Goal: Navigation & Orientation: Find specific page/section

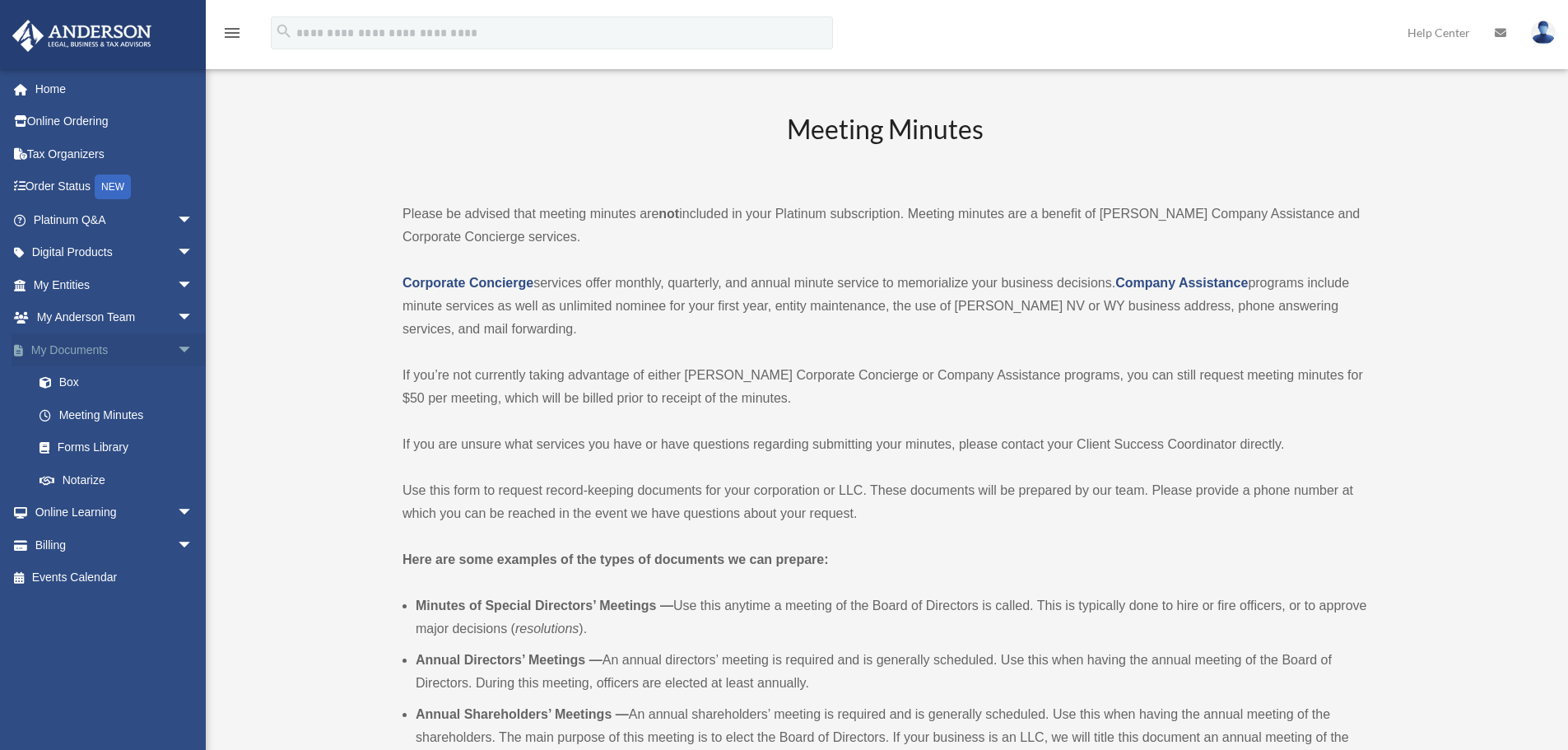
click at [182, 356] on span "arrow_drop_down" at bounding box center [193, 350] width 33 height 34
click at [53, 92] on link "Home" at bounding box center [115, 88] width 207 height 33
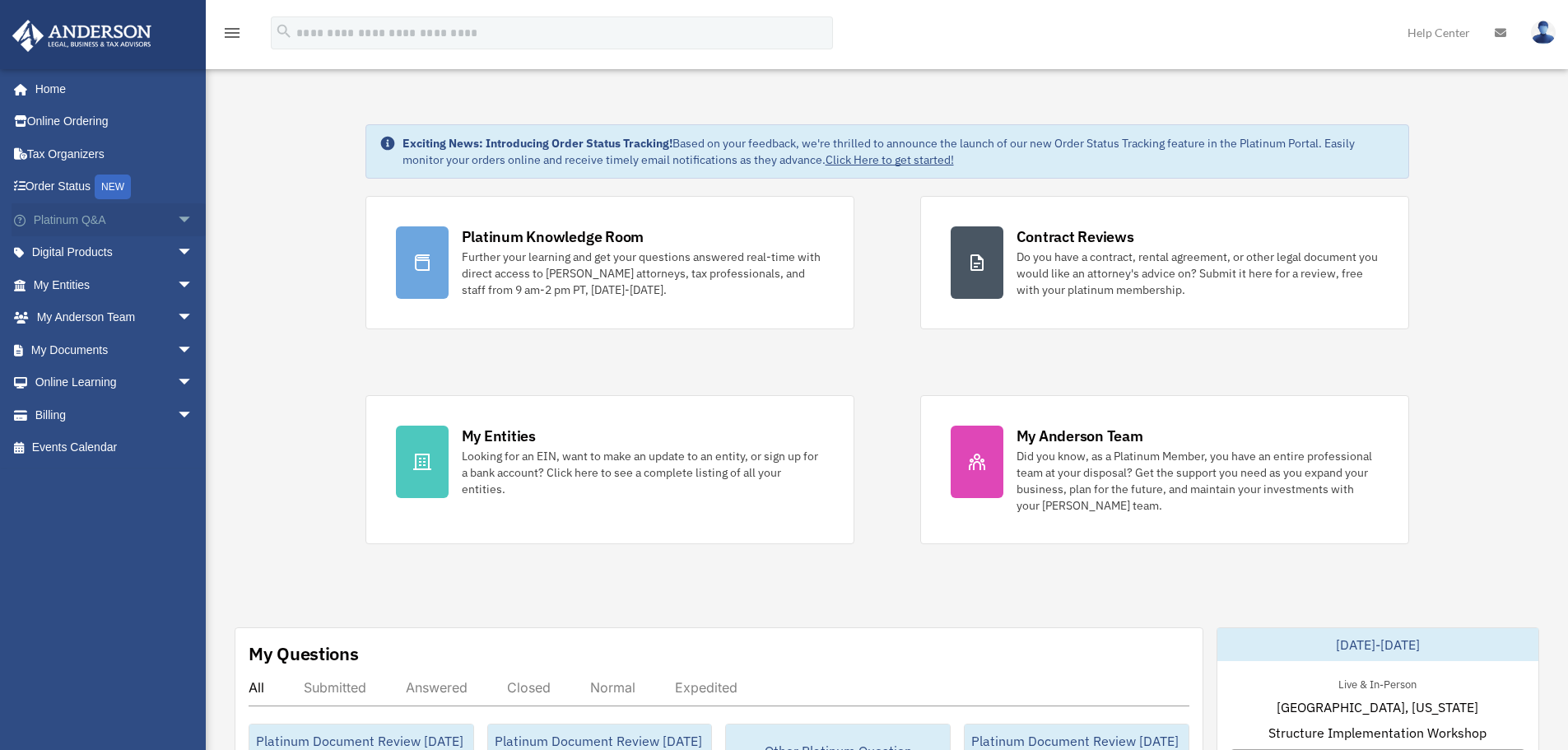
click at [177, 218] on span "arrow_drop_down" at bounding box center [193, 220] width 33 height 34
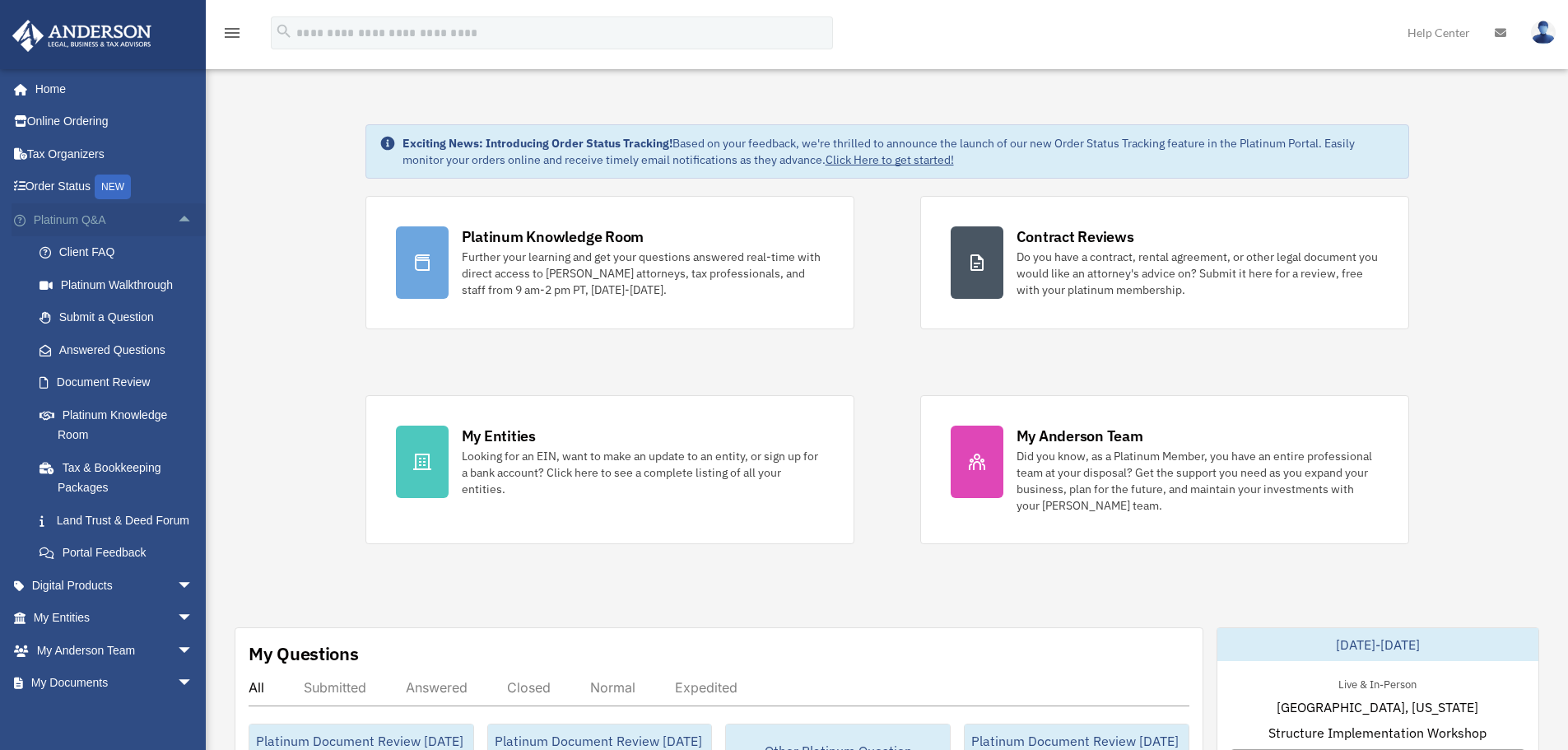
click at [177, 223] on span "arrow_drop_up" at bounding box center [193, 220] width 33 height 34
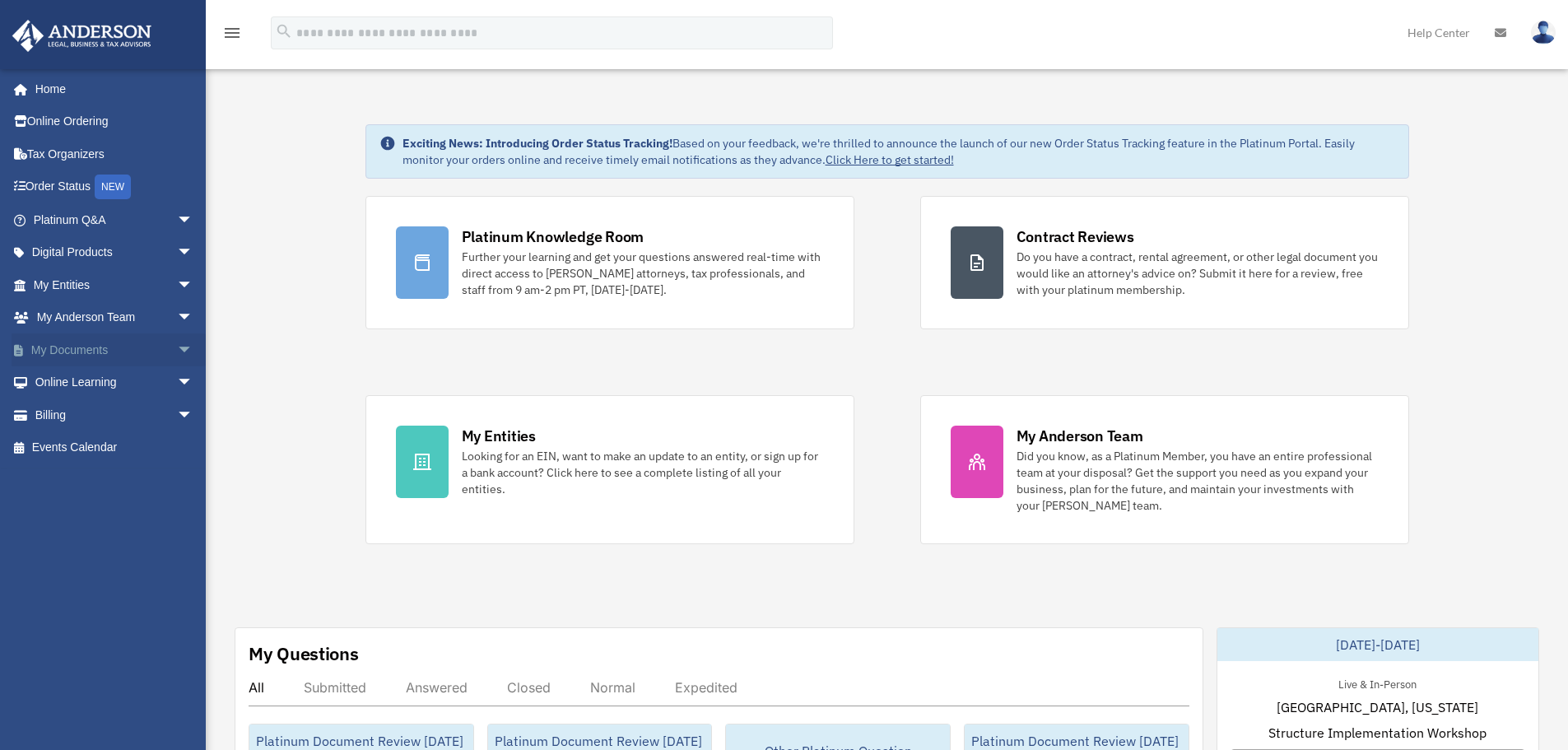
click at [177, 352] on span "arrow_drop_down" at bounding box center [193, 350] width 33 height 34
click at [177, 253] on span "arrow_drop_down" at bounding box center [193, 253] width 33 height 34
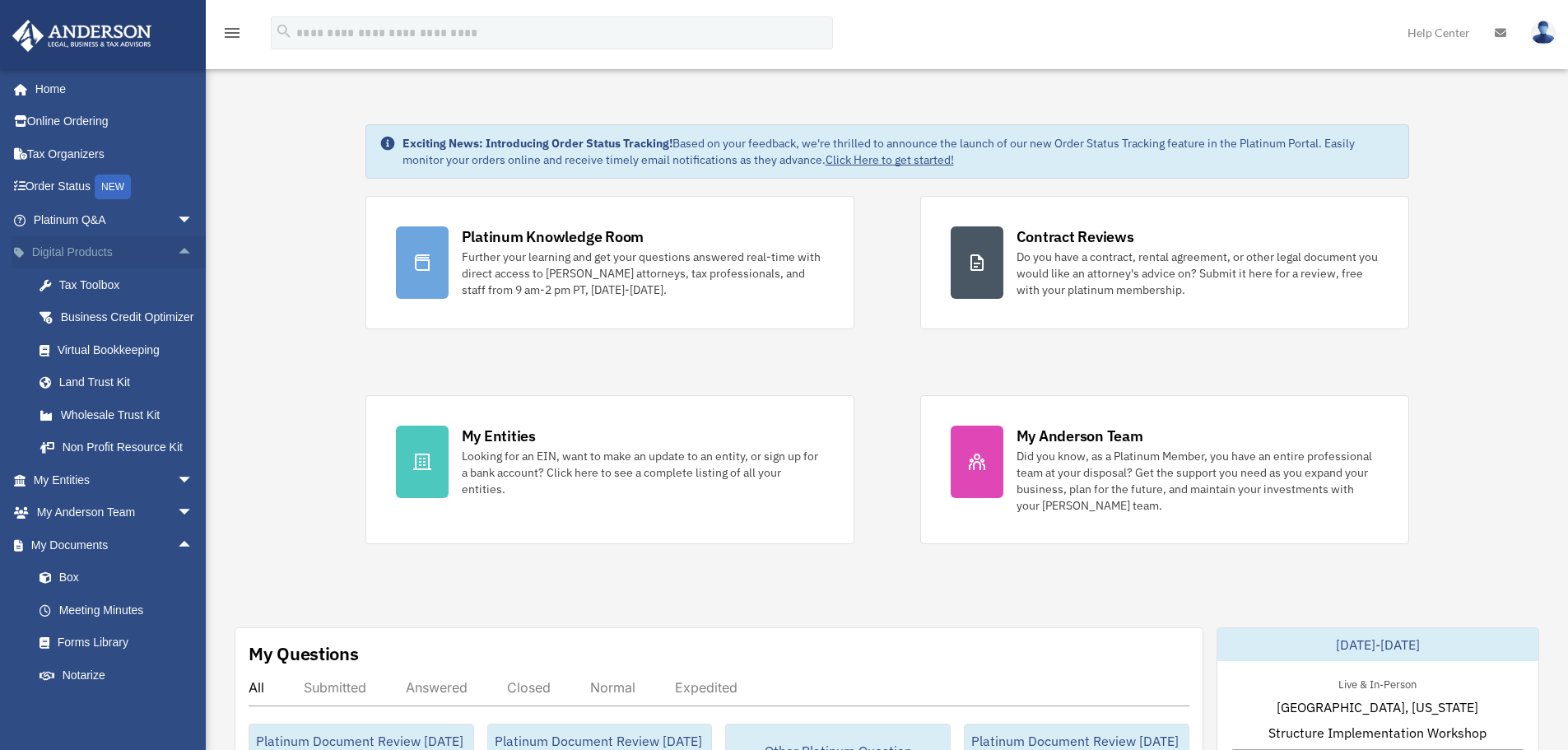
click at [177, 252] on span "arrow_drop_up" at bounding box center [193, 253] width 33 height 34
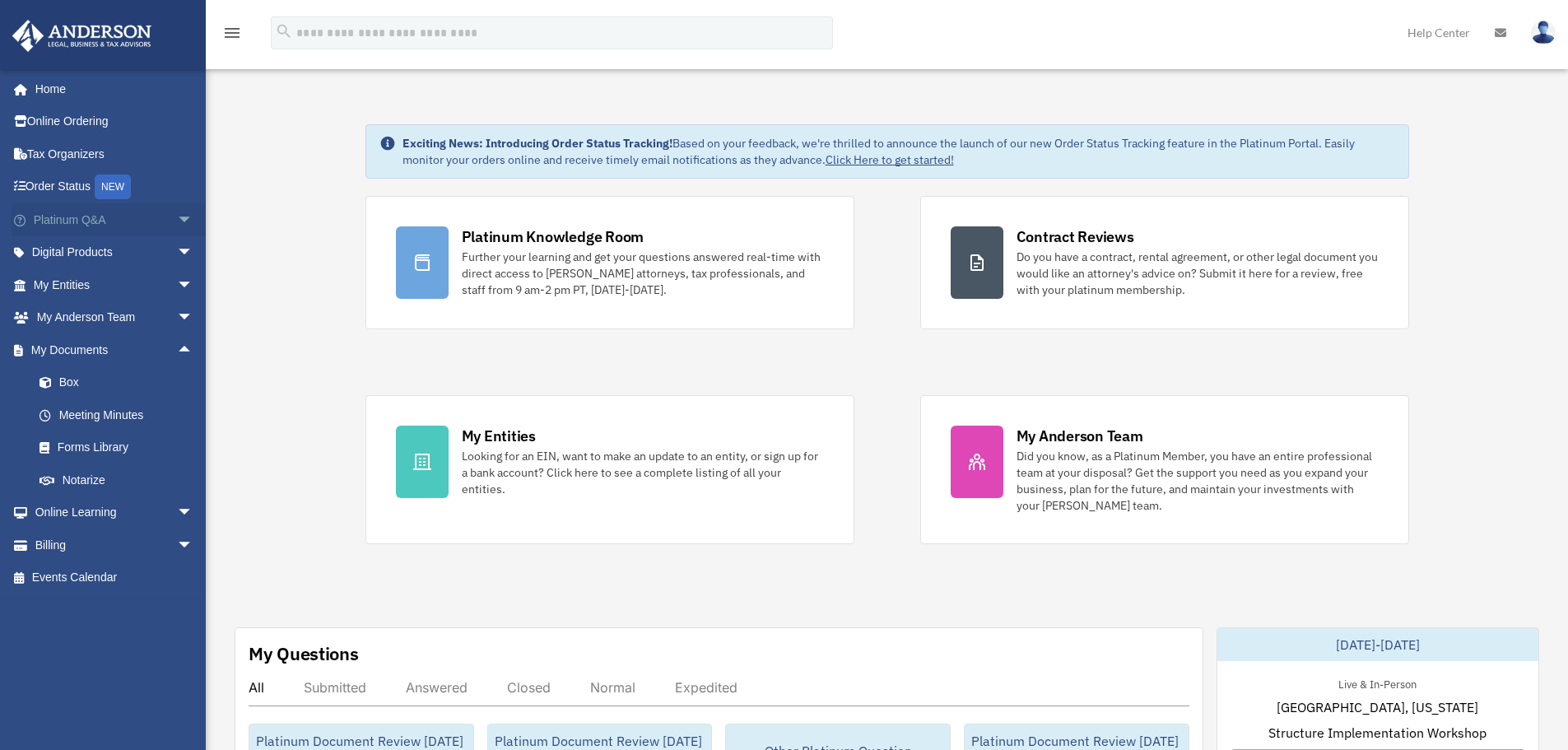
click at [177, 222] on span "arrow_drop_down" at bounding box center [193, 220] width 33 height 34
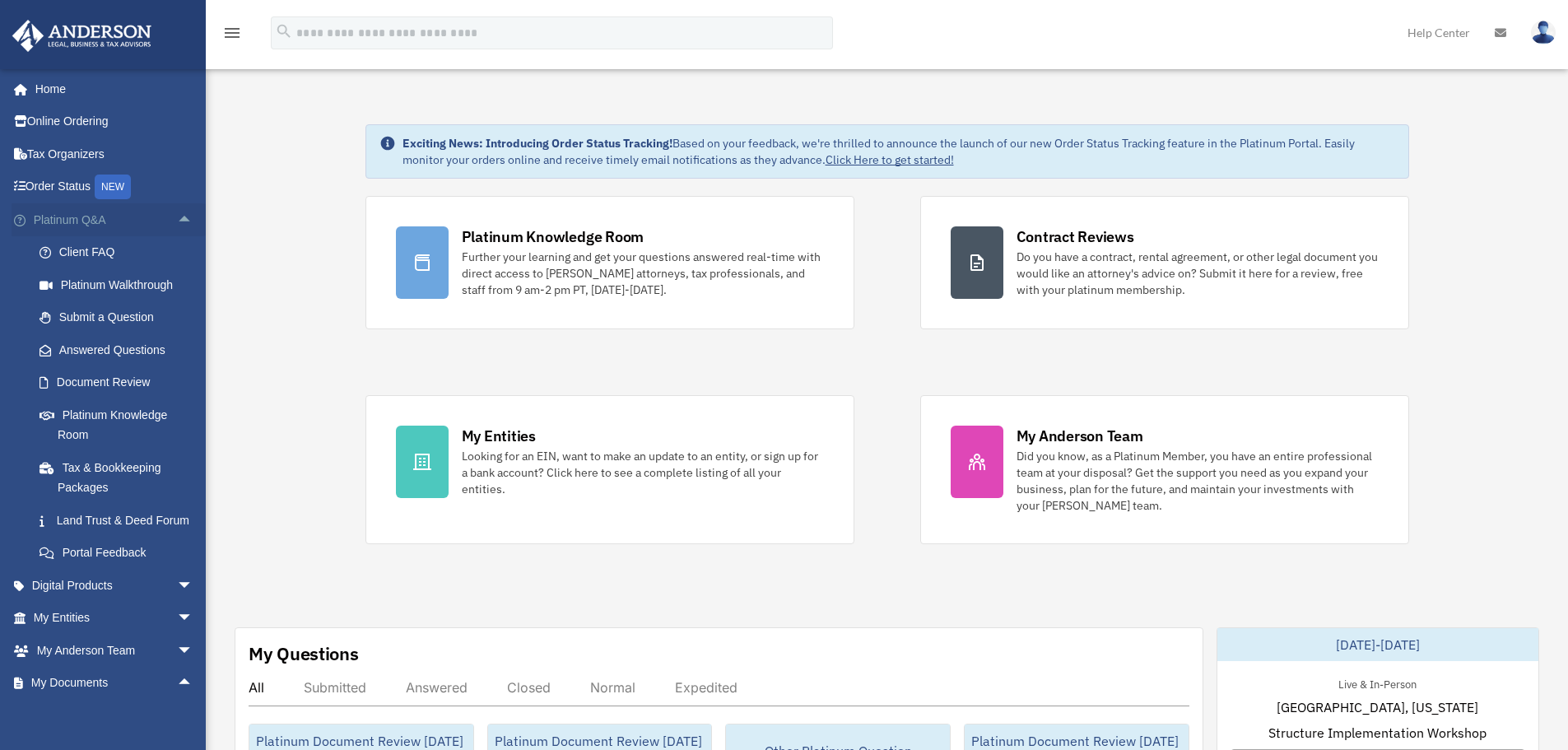
click at [177, 222] on span "arrow_drop_up" at bounding box center [193, 220] width 33 height 34
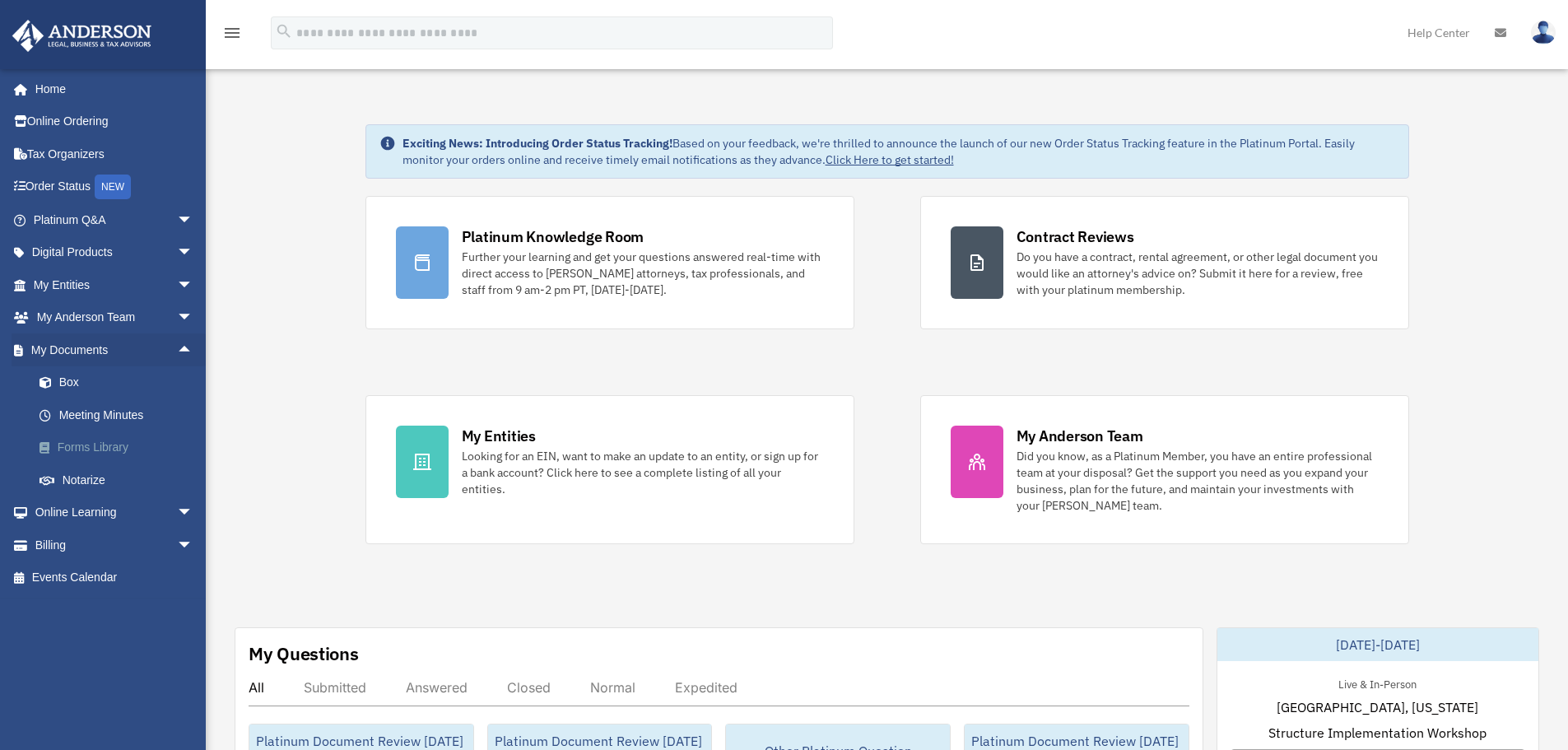
click at [96, 445] on link "Forms Library" at bounding box center [120, 447] width 195 height 33
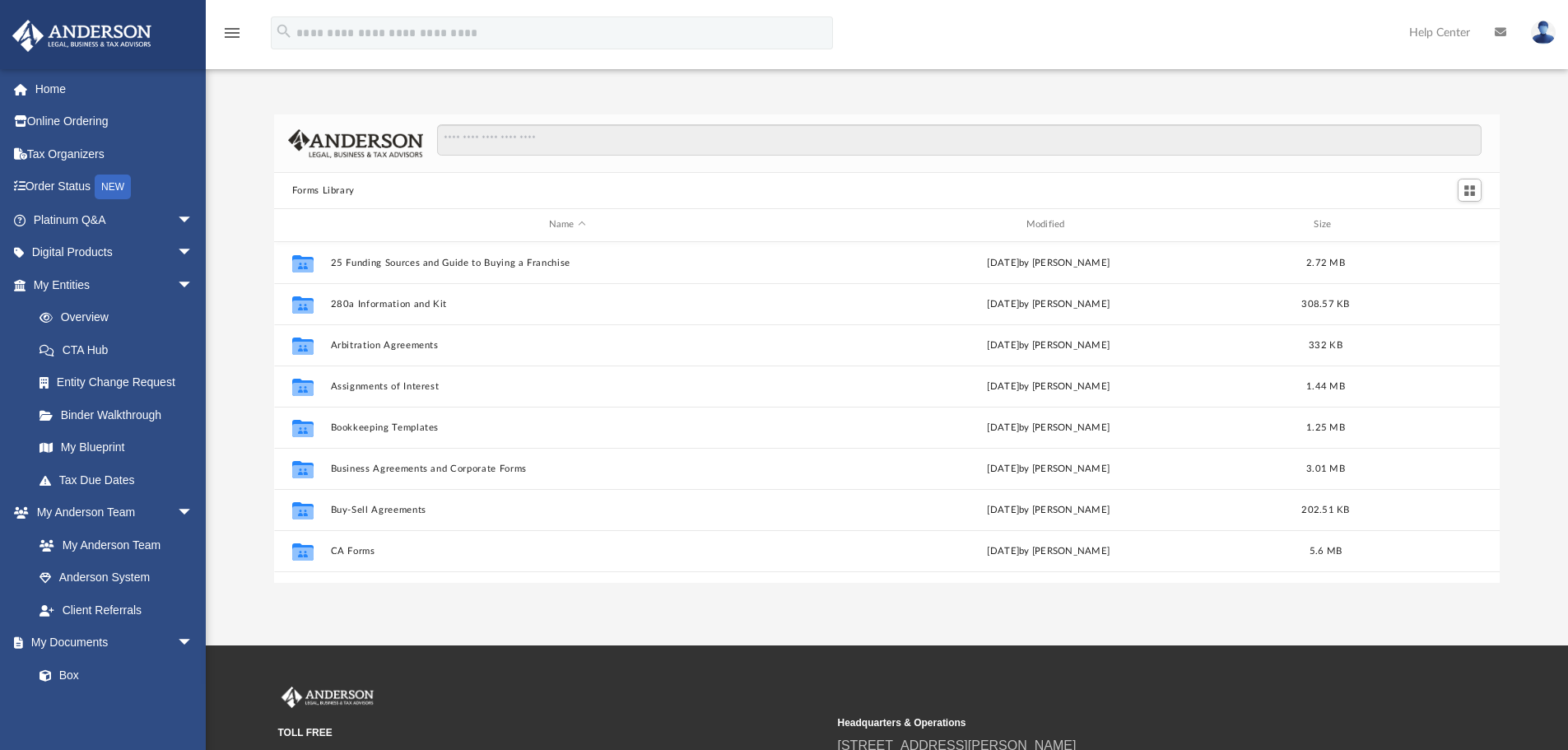
scroll to position [362, 1213]
click at [178, 285] on span "arrow_drop_down" at bounding box center [193, 285] width 33 height 34
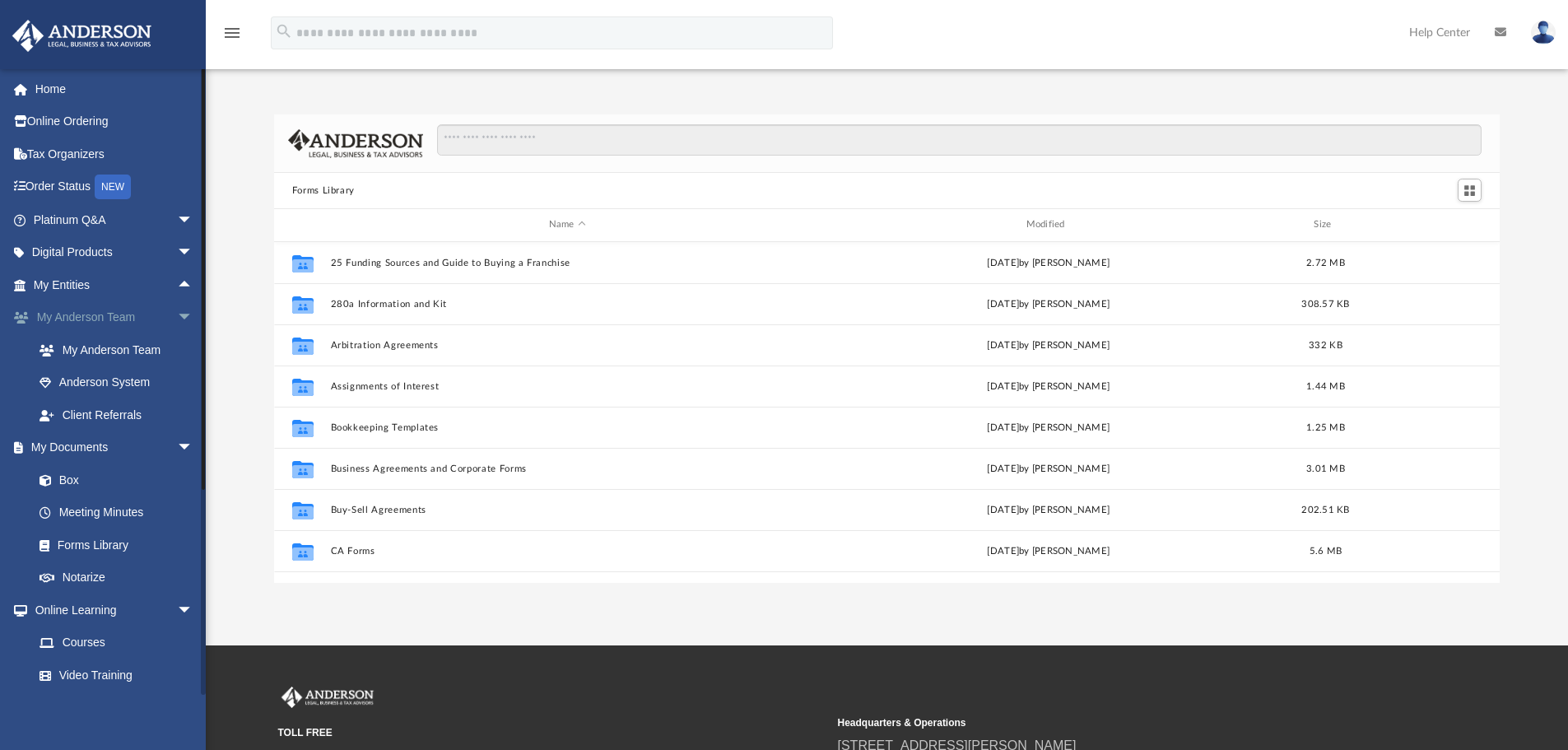
click at [177, 307] on span "arrow_drop_down" at bounding box center [193, 318] width 33 height 34
click at [177, 501] on span "arrow_drop_down" at bounding box center [193, 513] width 33 height 34
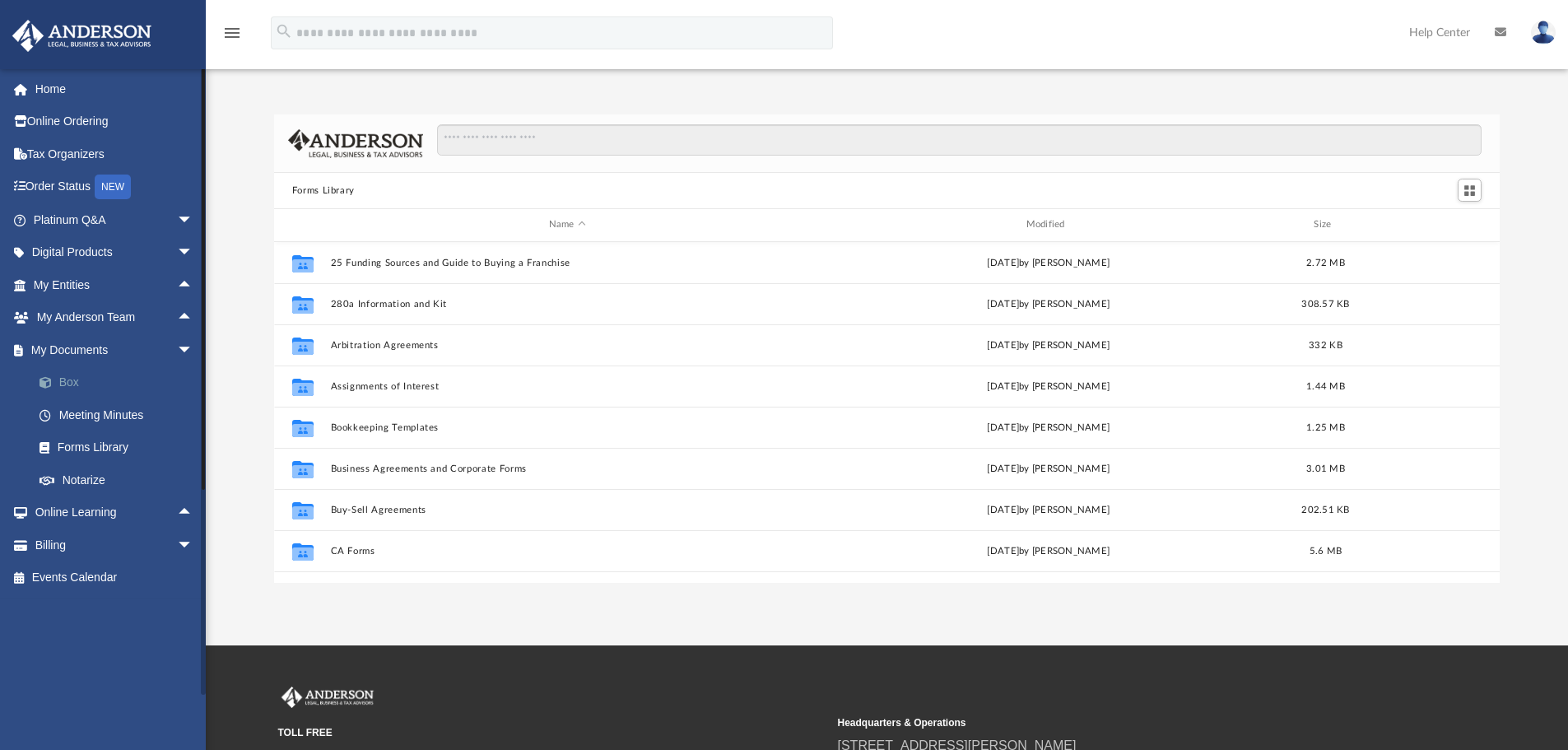
click at [73, 378] on link "Box" at bounding box center [120, 382] width 195 height 33
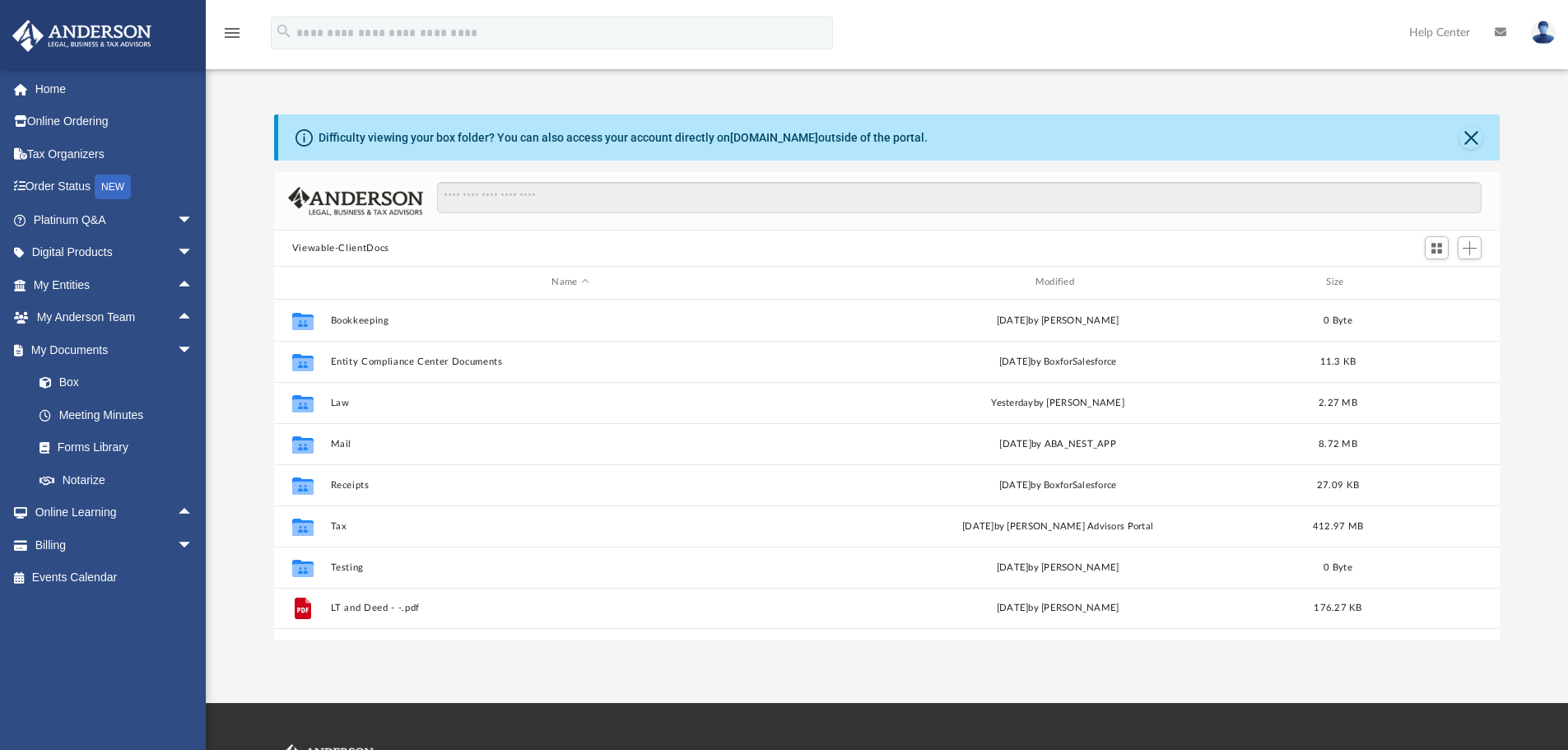
scroll to position [362, 1213]
click at [177, 348] on span "arrow_drop_down" at bounding box center [193, 350] width 33 height 34
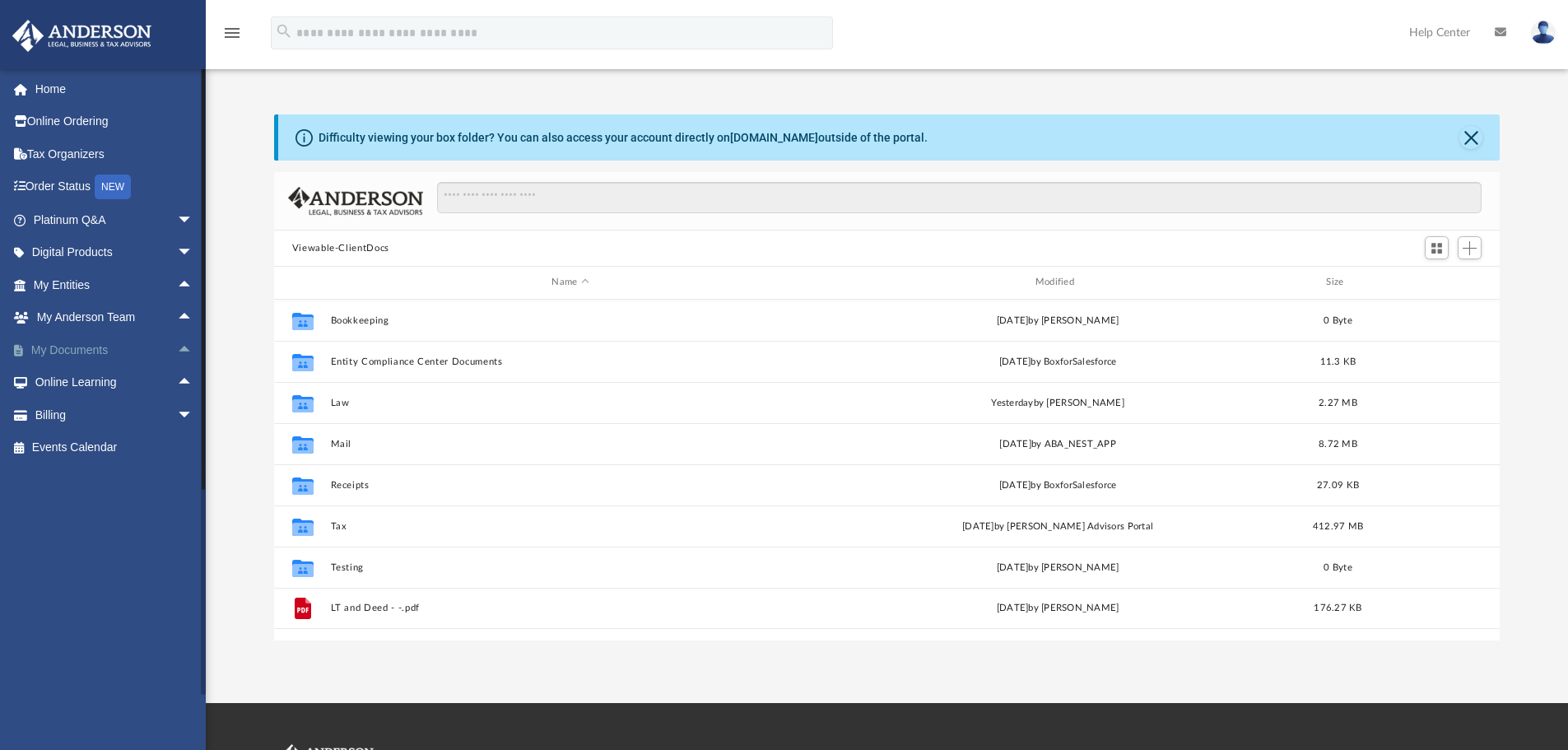
click at [177, 348] on span "arrow_drop_up" at bounding box center [193, 350] width 33 height 34
click at [177, 348] on span "arrow_drop_down" at bounding box center [193, 350] width 33 height 34
click at [177, 348] on span "arrow_drop_up" at bounding box center [193, 350] width 33 height 34
click at [84, 351] on link "My Documents arrow_drop_down" at bounding box center [115, 349] width 207 height 33
click at [41, 348] on link "My Documents arrow_drop_down" at bounding box center [115, 349] width 207 height 33
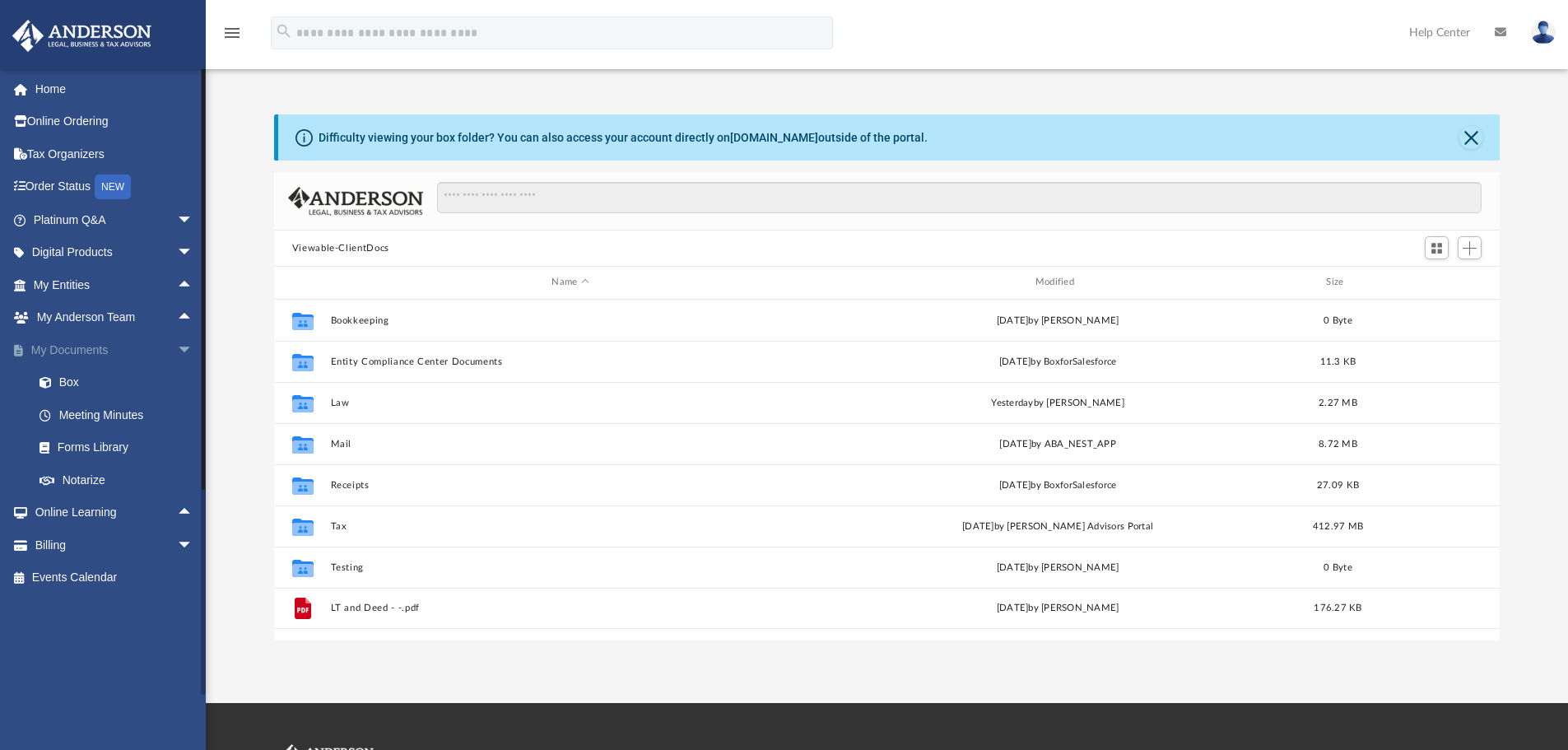
click at [177, 346] on span "arrow_drop_down" at bounding box center [193, 350] width 33 height 34
click at [177, 346] on span "arrow_drop_up" at bounding box center [193, 350] width 33 height 34
click at [177, 346] on span "arrow_drop_down" at bounding box center [193, 350] width 33 height 34
click at [177, 348] on span "arrow_drop_up" at bounding box center [193, 350] width 33 height 34
click at [177, 348] on span "arrow_drop_down" at bounding box center [193, 350] width 33 height 34
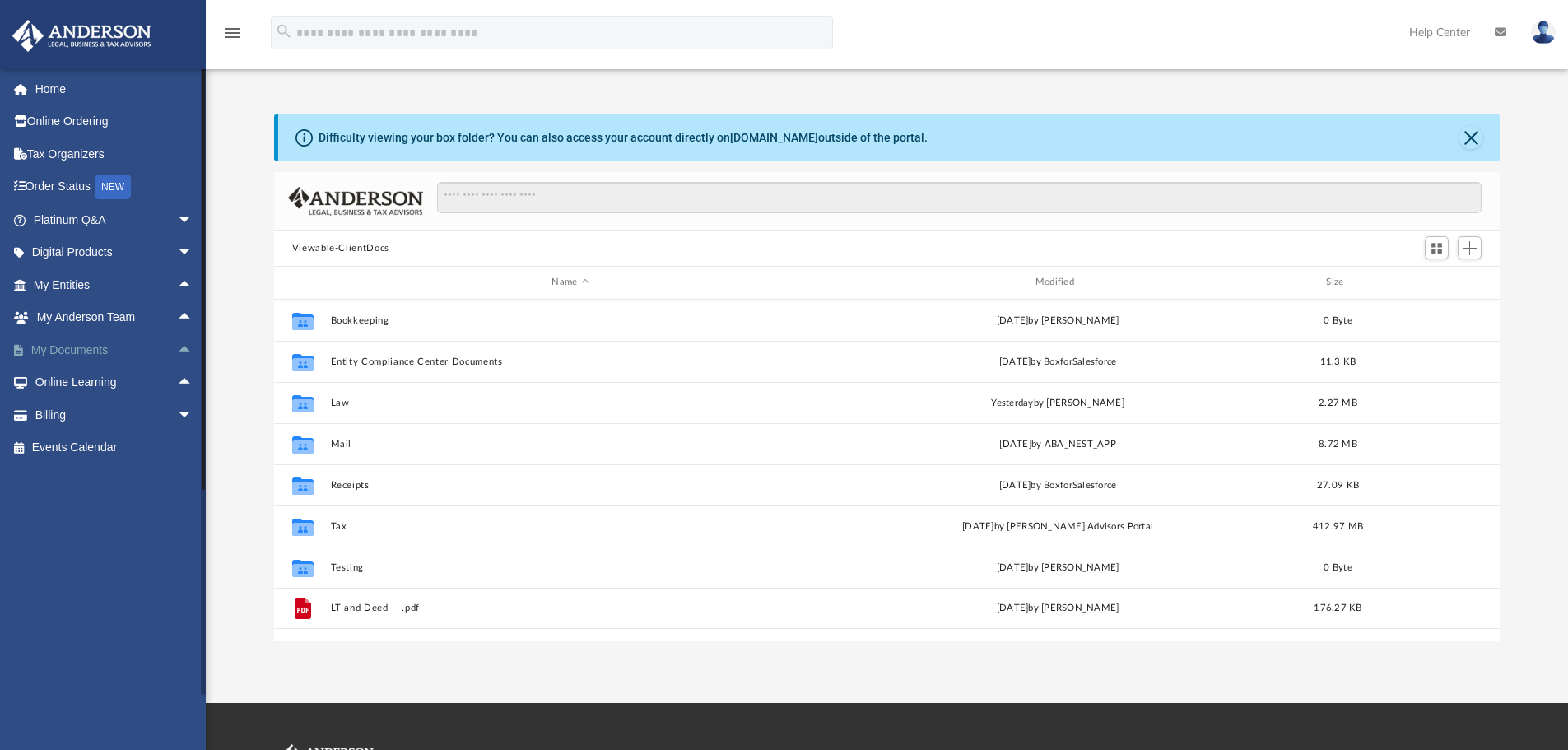
click at [177, 349] on span "arrow_drop_up" at bounding box center [193, 350] width 33 height 34
click at [177, 347] on span "arrow_drop_down" at bounding box center [193, 350] width 33 height 34
click at [177, 348] on span "arrow_drop_up" at bounding box center [193, 350] width 33 height 34
click at [177, 348] on span "arrow_drop_down" at bounding box center [193, 350] width 33 height 34
click at [177, 350] on span "arrow_drop_up" at bounding box center [193, 350] width 33 height 34
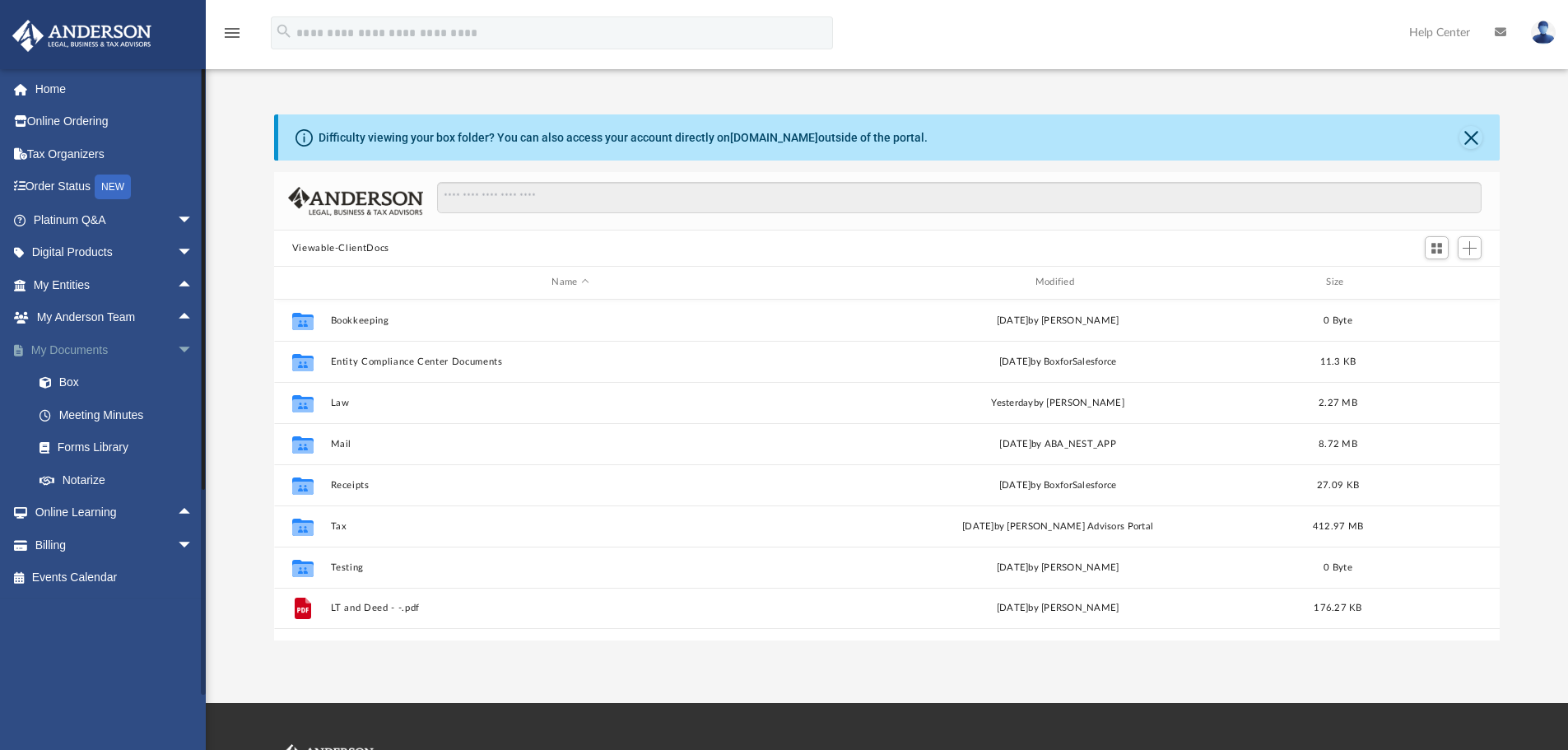
click at [177, 348] on span "arrow_drop_down" at bounding box center [193, 350] width 33 height 34
click at [177, 344] on span "arrow_drop_up" at bounding box center [193, 350] width 33 height 34
click at [69, 440] on link "Forms Library" at bounding box center [120, 447] width 195 height 33
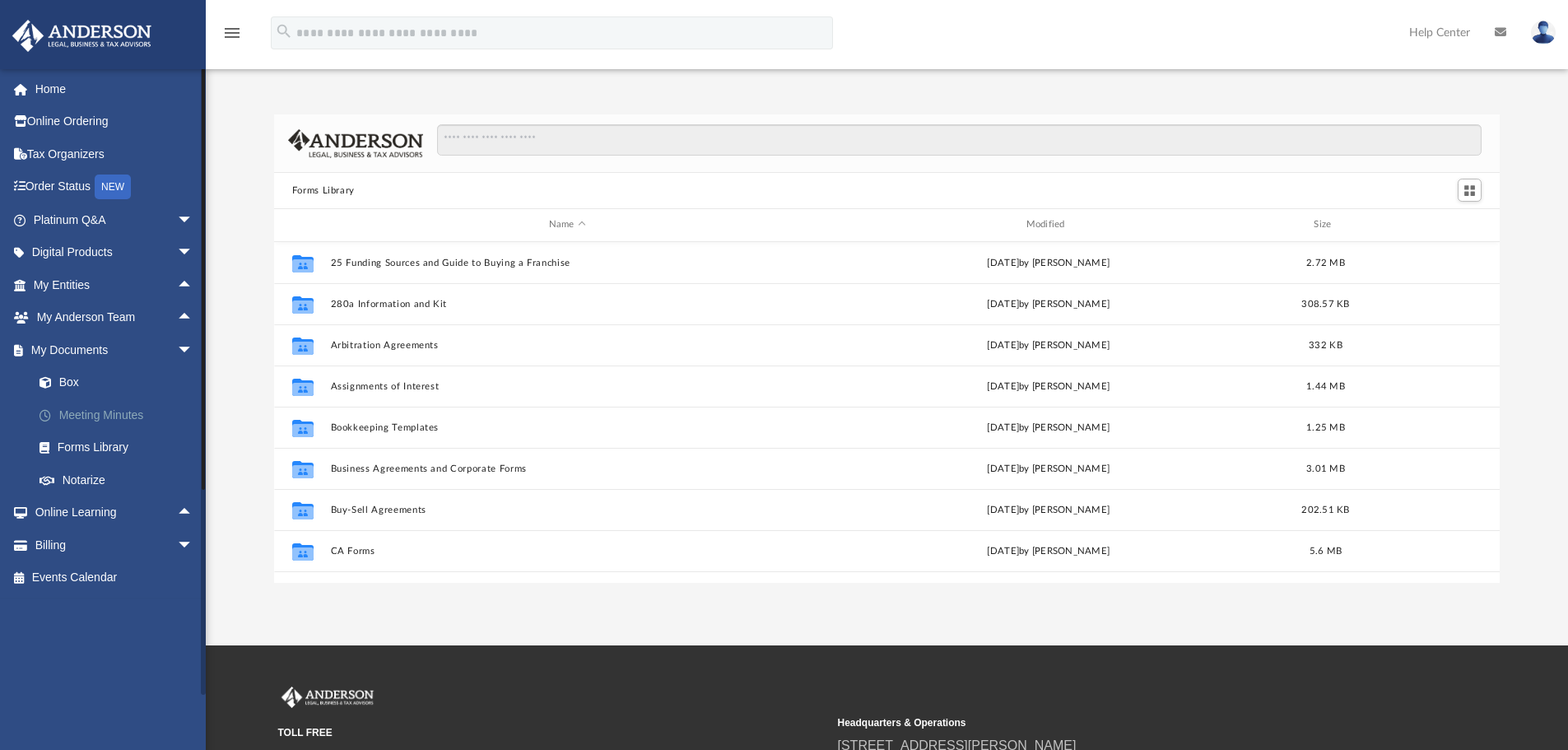
scroll to position [362, 1213]
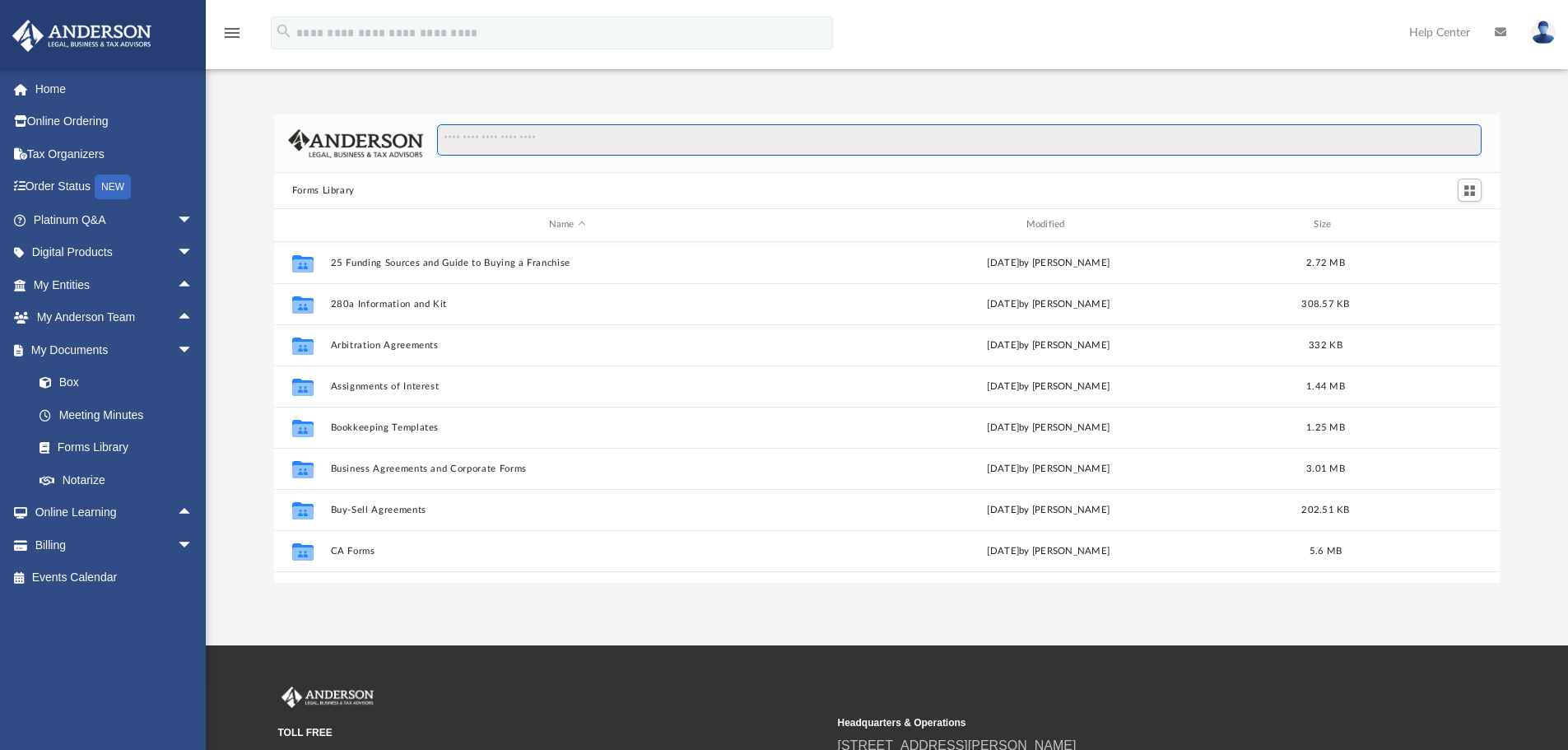
click at [548, 143] on input "Search files and folders" at bounding box center [959, 139] width 1045 height 31
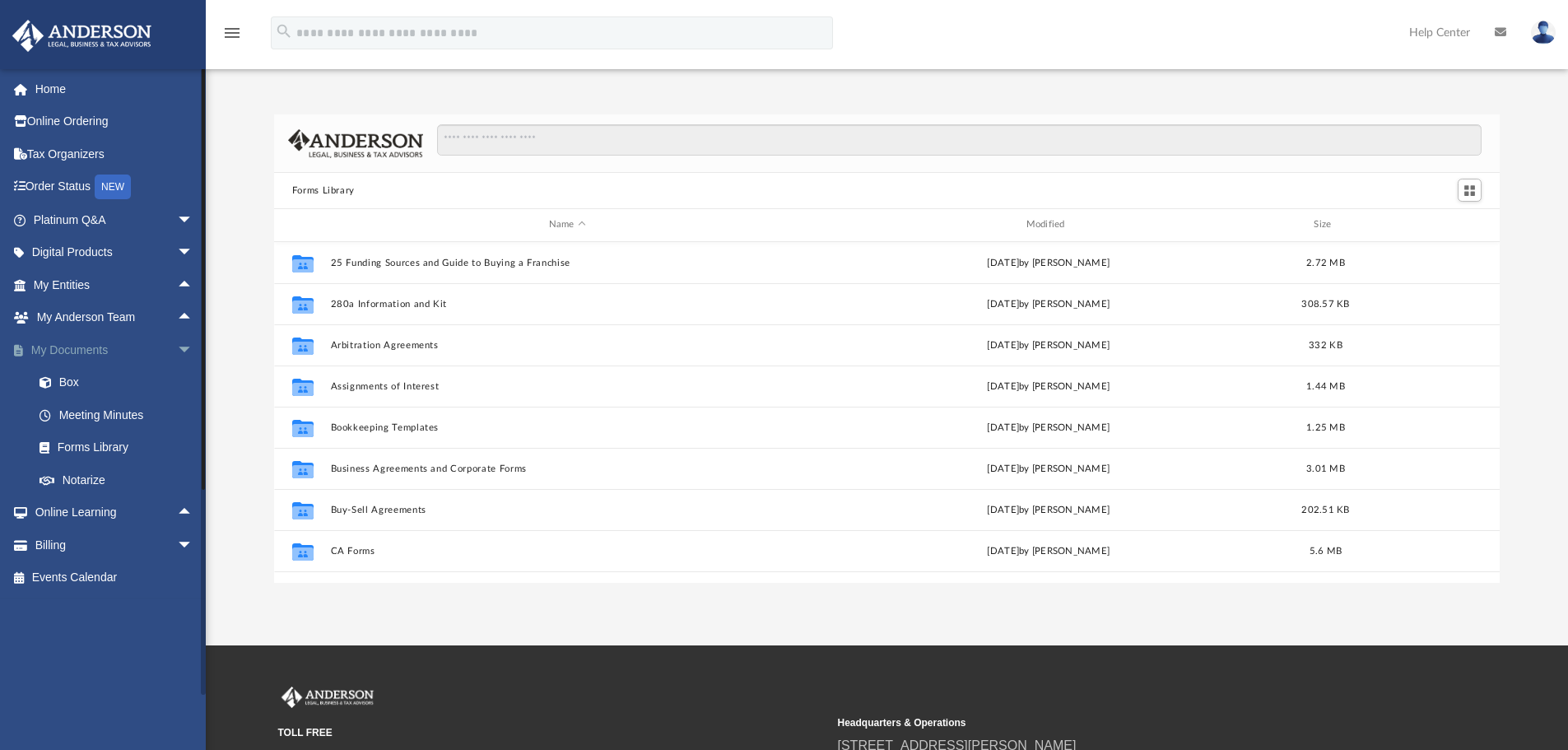
click at [177, 340] on span "arrow_drop_down" at bounding box center [193, 350] width 33 height 34
click at [181, 217] on span "arrow_drop_down" at bounding box center [193, 220] width 33 height 34
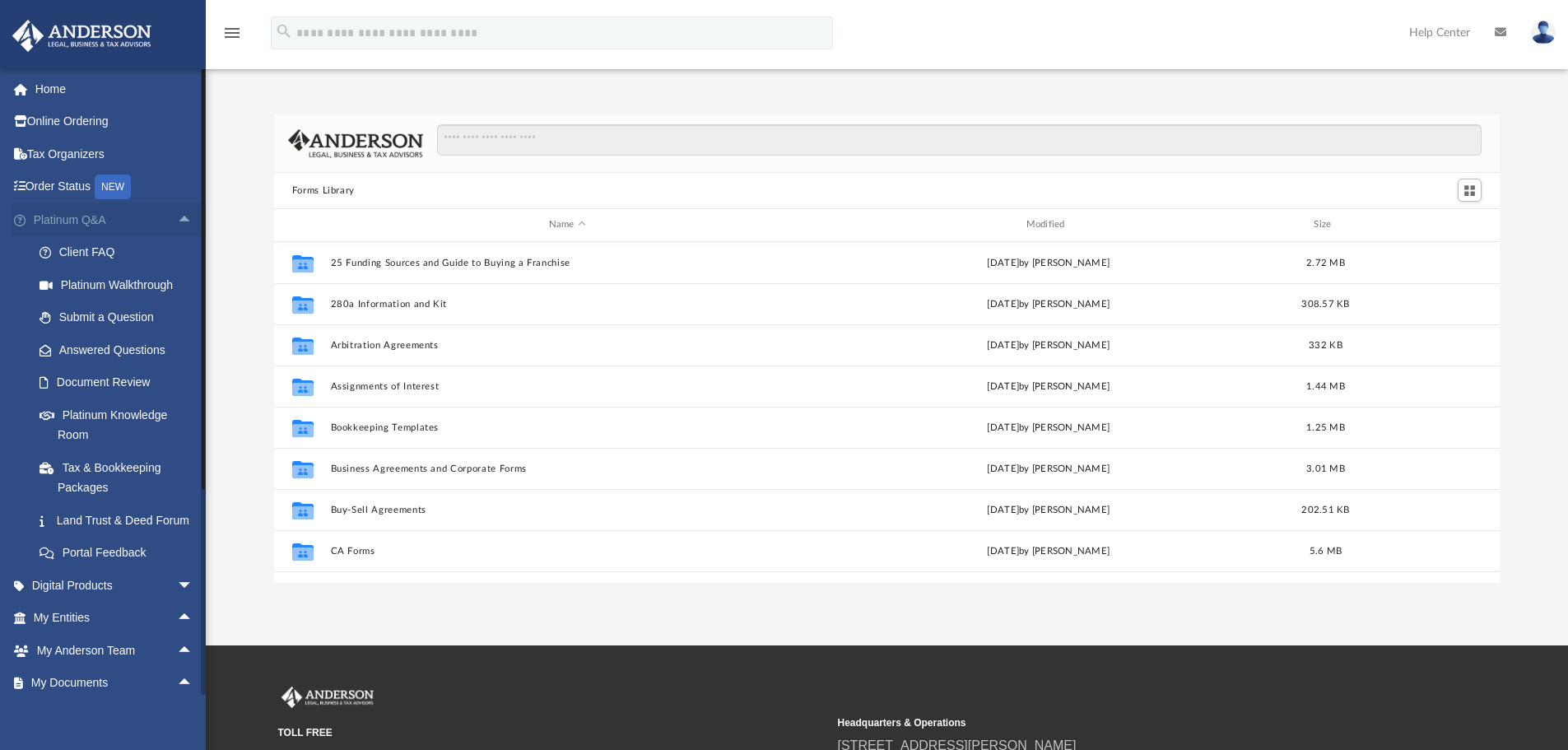
click at [177, 218] on span "arrow_drop_up" at bounding box center [193, 220] width 33 height 34
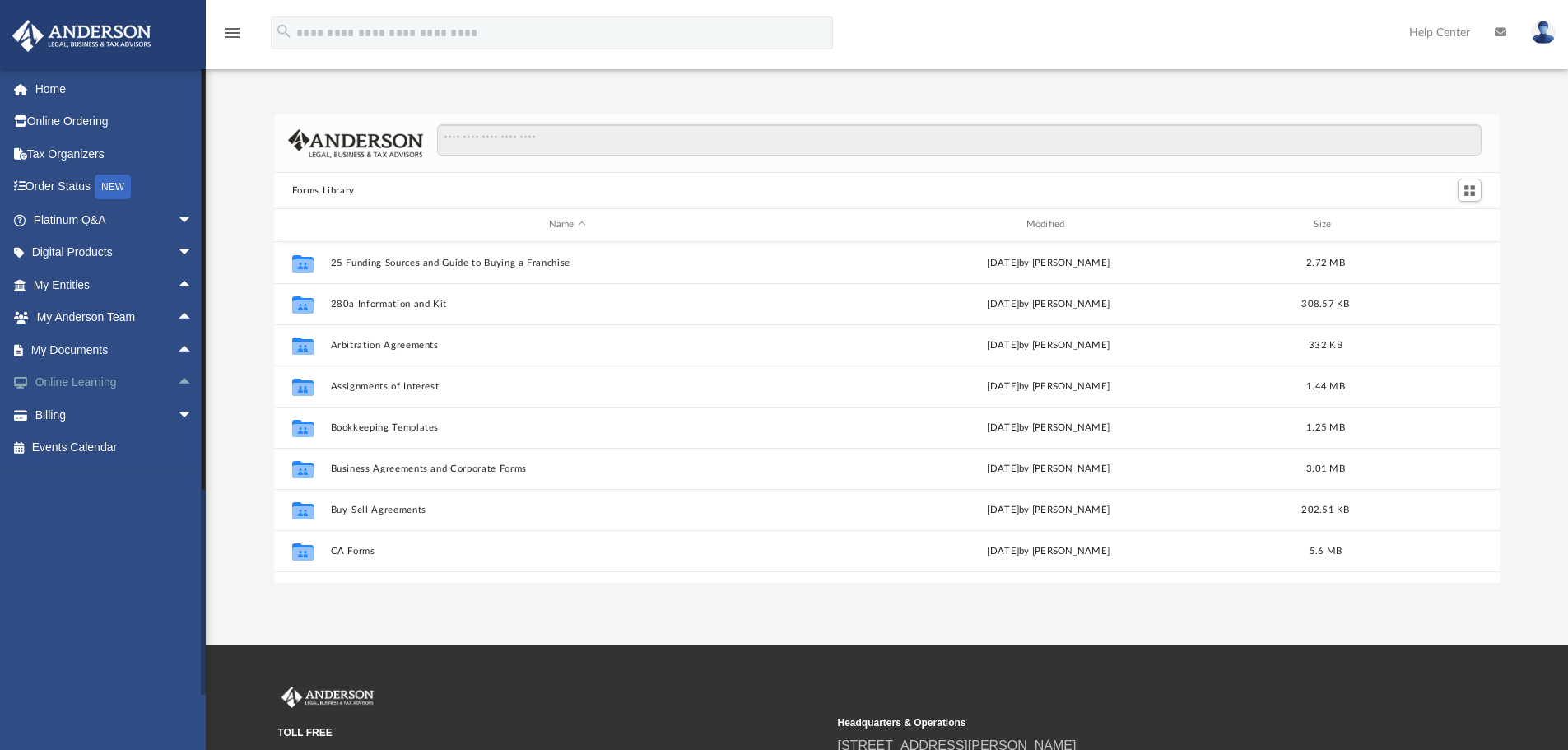
click at [177, 384] on span "arrow_drop_up" at bounding box center [193, 383] width 33 height 34
click at [177, 384] on span "arrow_drop_down" at bounding box center [193, 383] width 33 height 34
click at [177, 384] on span "arrow_drop_up" at bounding box center [193, 383] width 33 height 34
click at [95, 417] on link "Courses" at bounding box center [120, 414] width 195 height 33
click at [101, 443] on link "Video Training" at bounding box center [120, 447] width 195 height 33
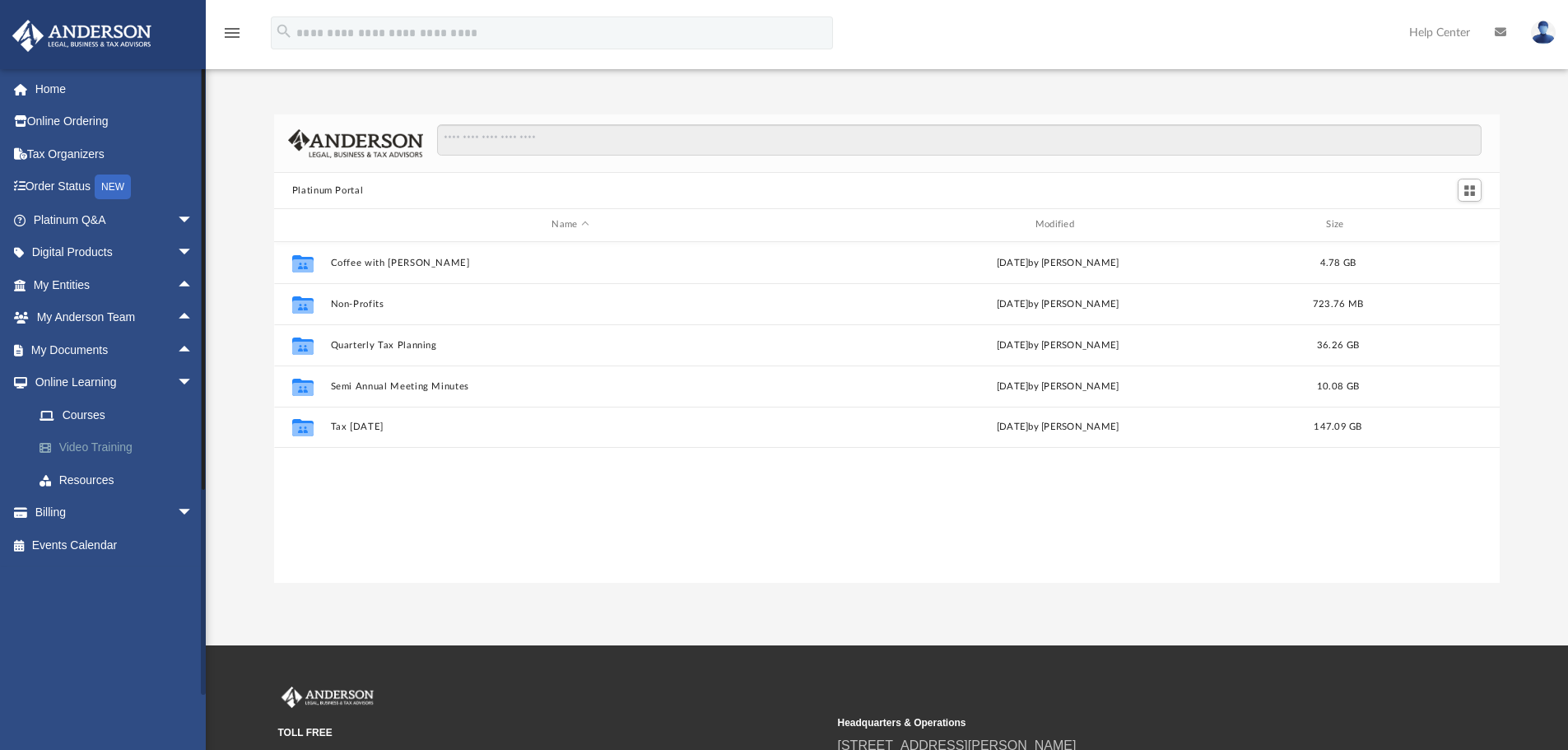
scroll to position [362, 1213]
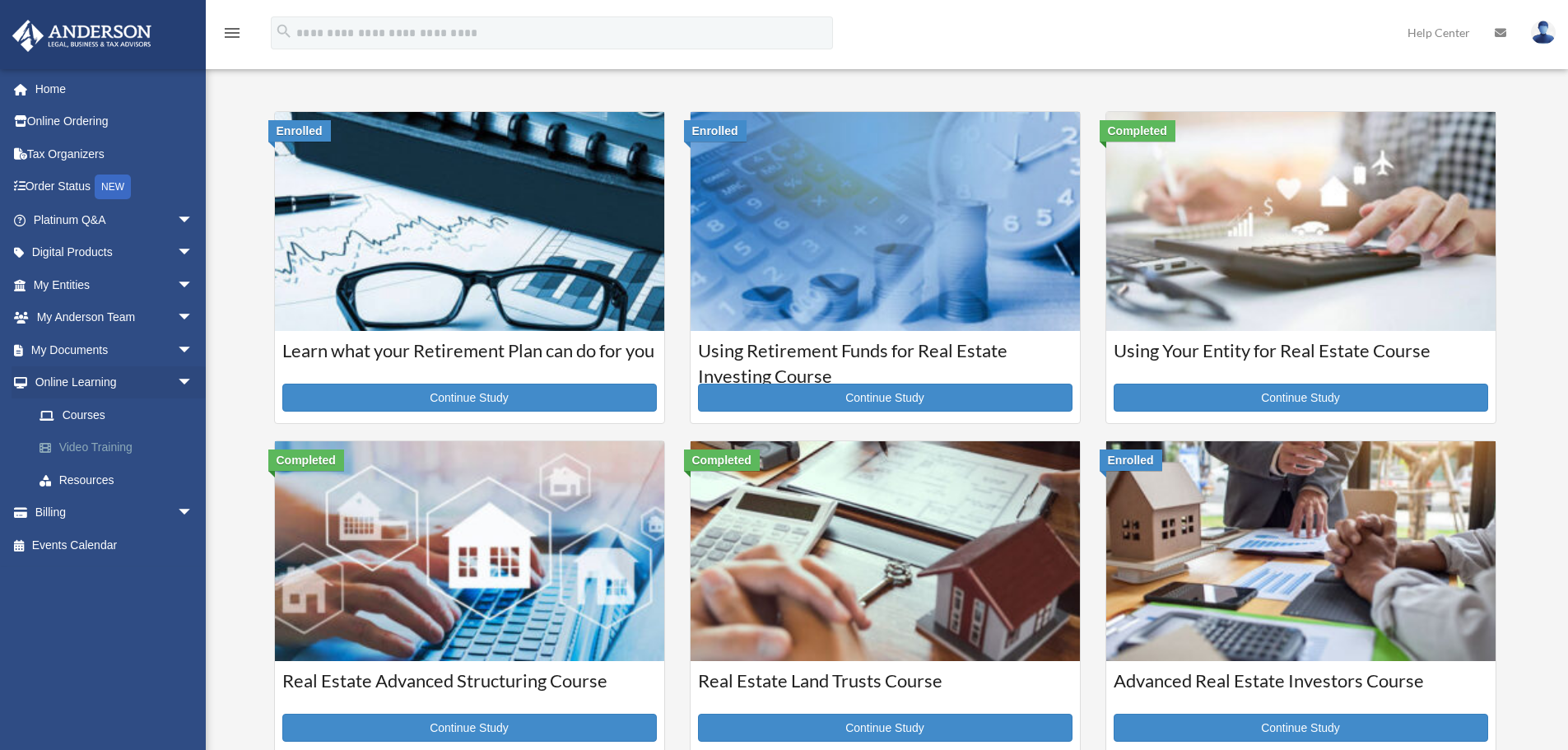
click at [91, 436] on link "Video Training" at bounding box center [120, 447] width 195 height 33
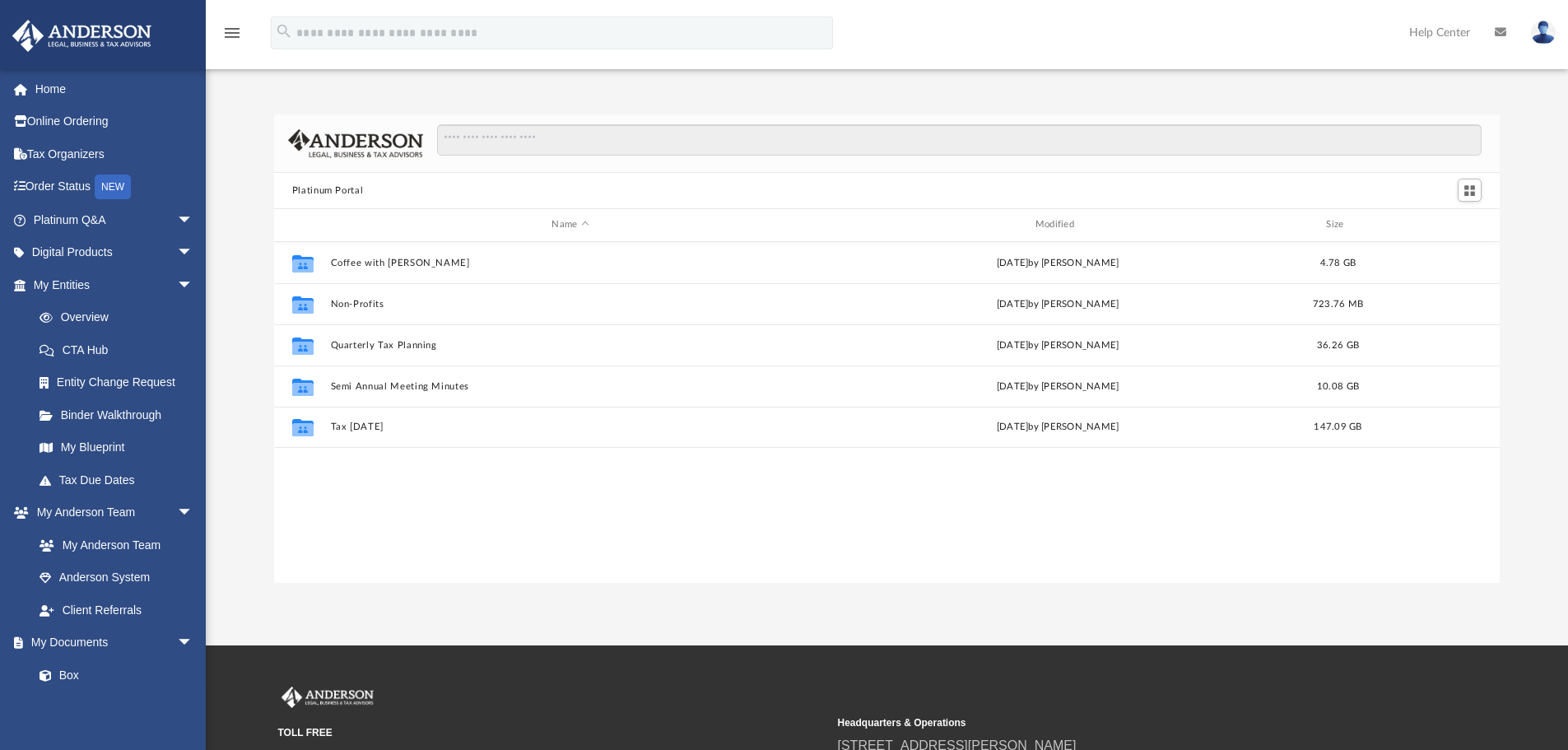
scroll to position [362, 1213]
click at [177, 506] on span "arrow_drop_down" at bounding box center [193, 513] width 33 height 34
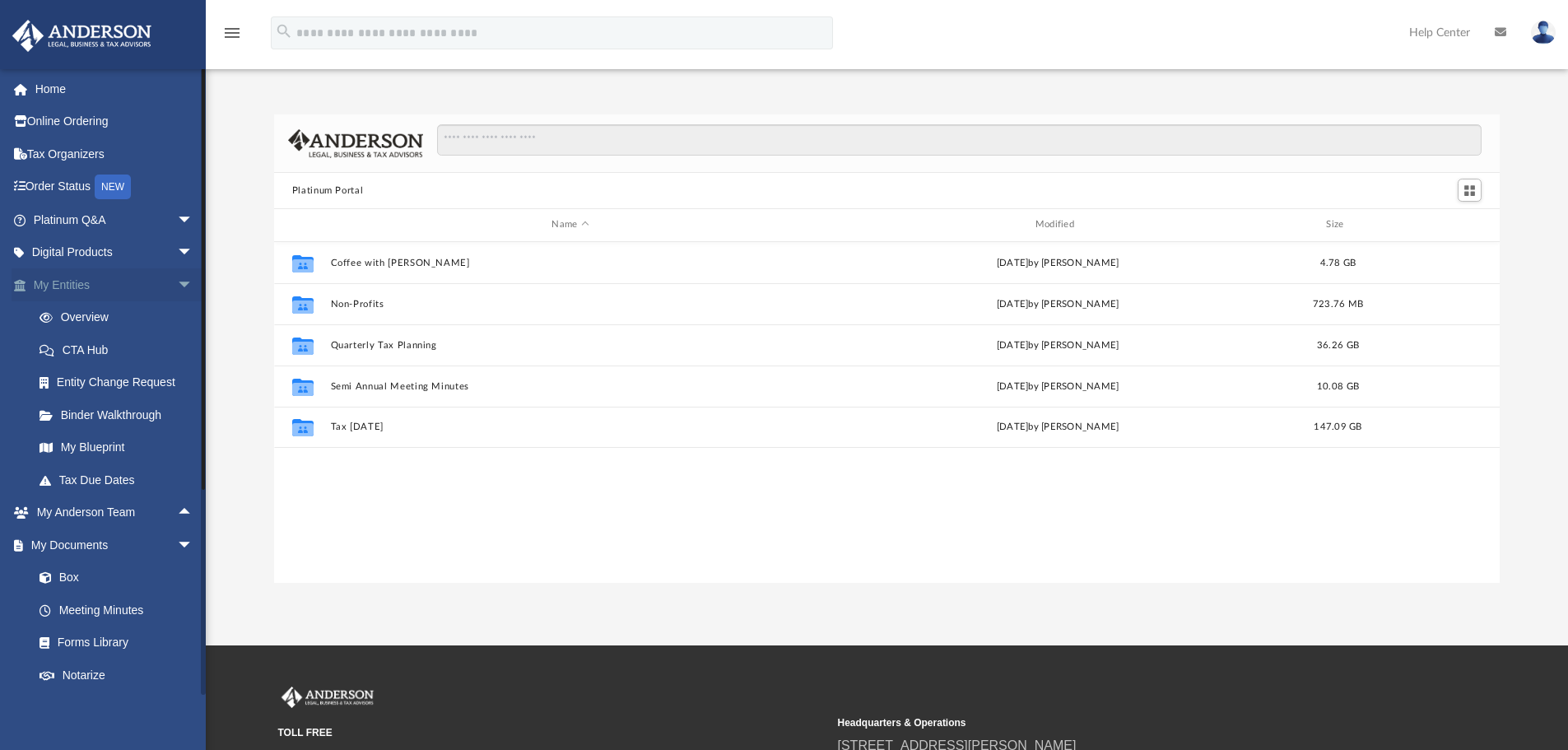
click at [177, 283] on span "arrow_drop_down" at bounding box center [193, 285] width 33 height 34
click at [177, 351] on span "arrow_drop_down" at bounding box center [193, 350] width 33 height 34
click at [177, 373] on span "arrow_drop_down" at bounding box center [193, 383] width 33 height 34
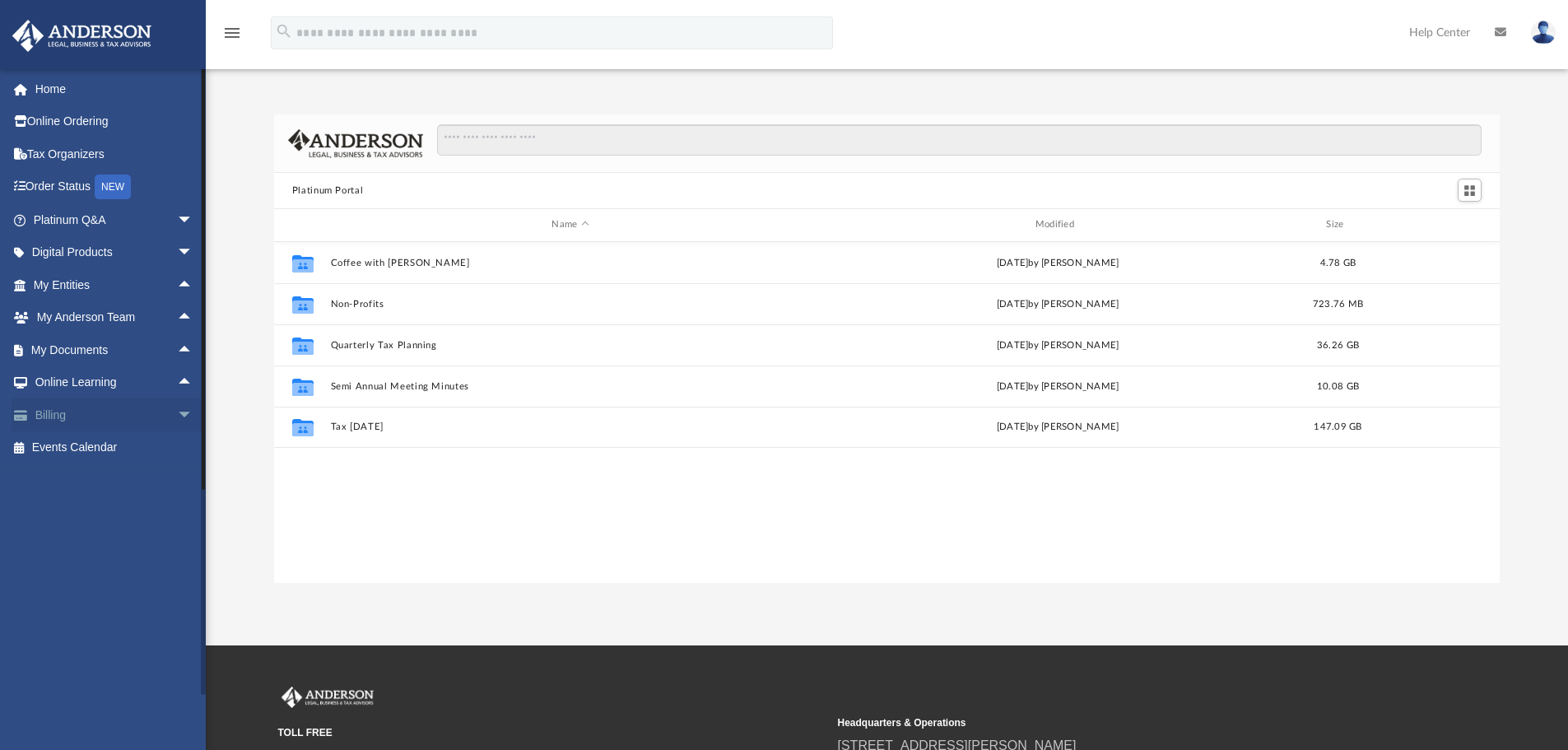
click at [177, 416] on span "arrow_drop_down" at bounding box center [193, 415] width 33 height 34
click at [177, 413] on span "arrow_drop_up" at bounding box center [193, 415] width 33 height 34
click at [52, 77] on link "Home" at bounding box center [115, 88] width 207 height 33
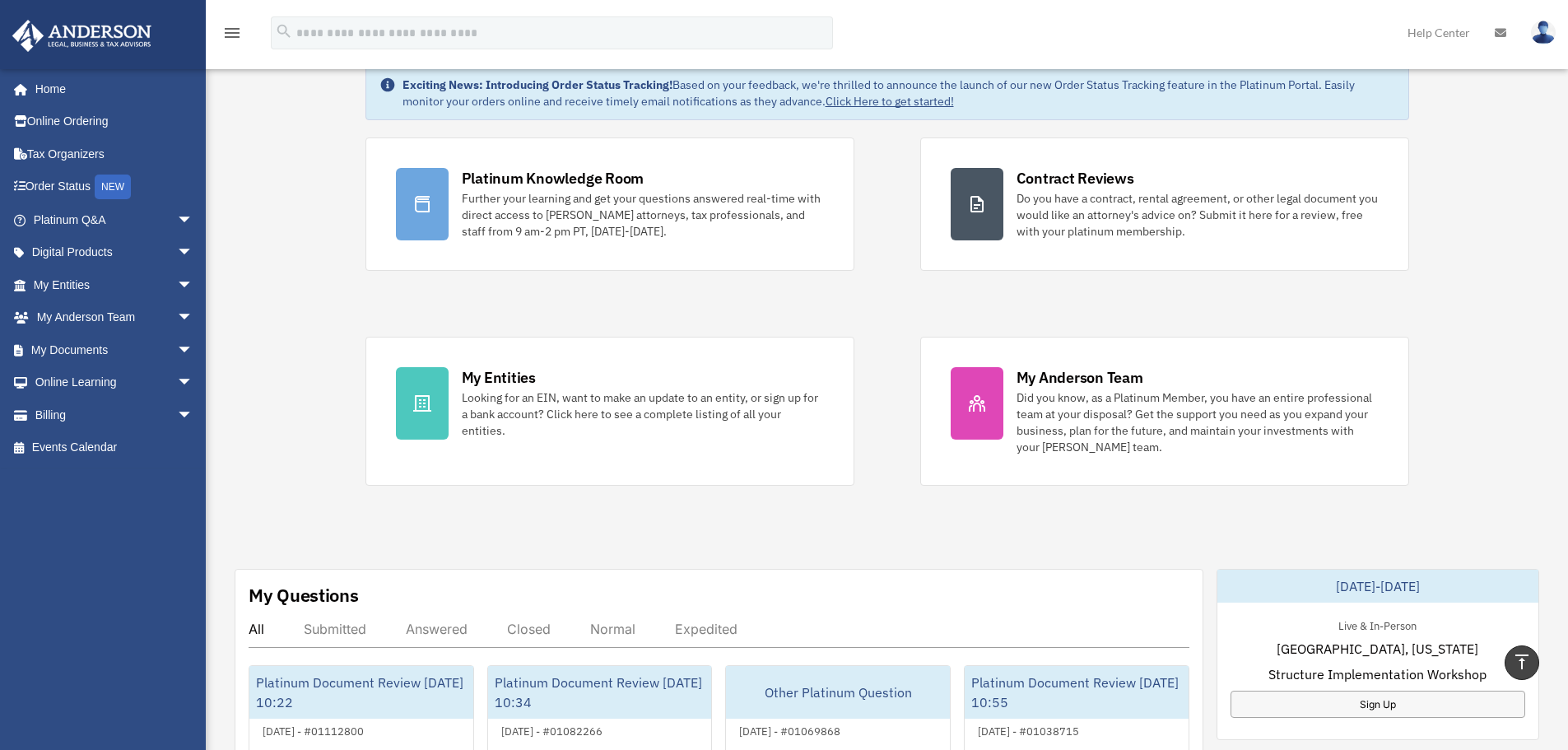
scroll to position [46, 0]
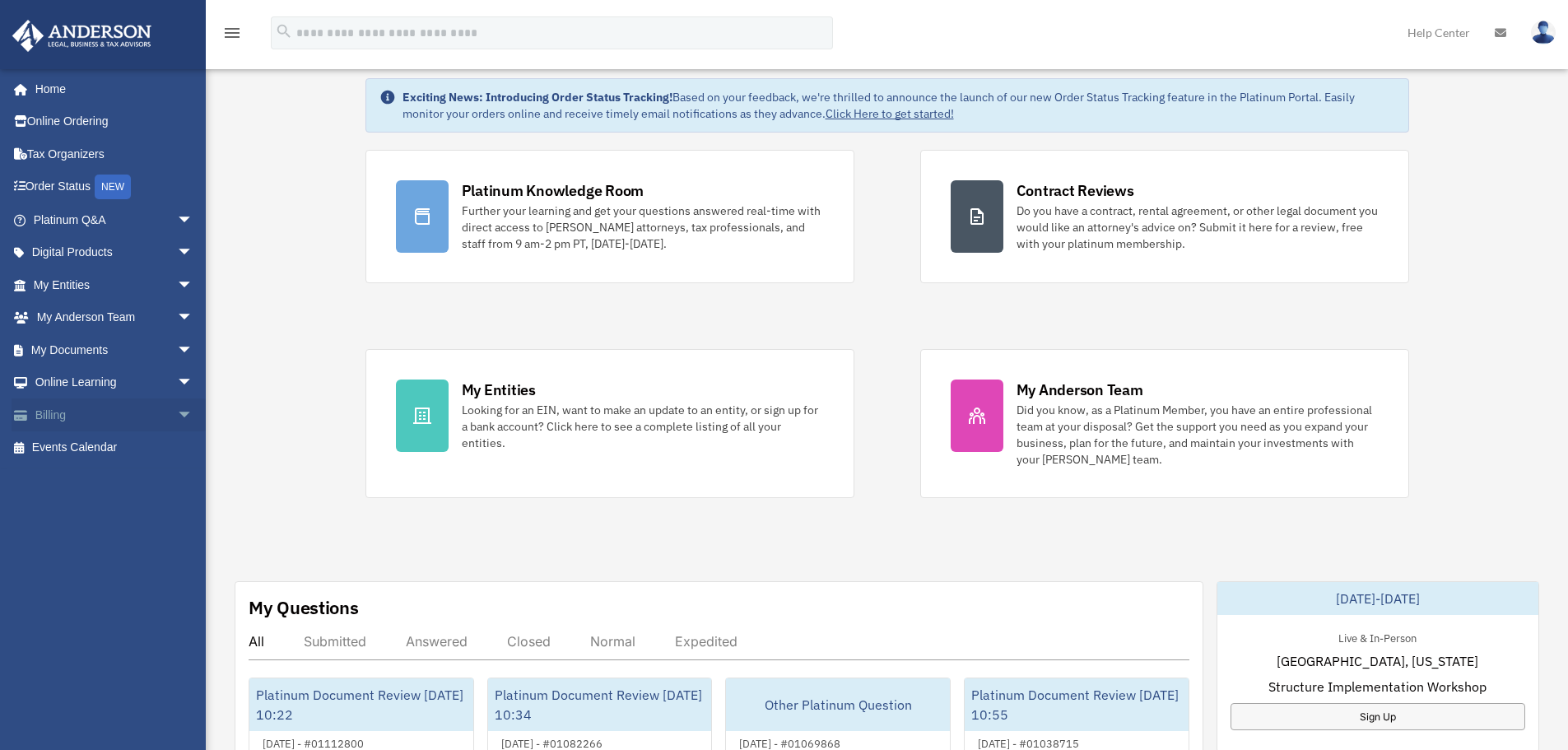
click at [177, 410] on span "arrow_drop_down" at bounding box center [193, 415] width 33 height 34
click at [177, 419] on span "arrow_drop_up" at bounding box center [193, 415] width 33 height 34
click at [177, 378] on span "arrow_drop_down" at bounding box center [193, 383] width 33 height 34
click at [86, 476] on link "Resources" at bounding box center [120, 479] width 195 height 33
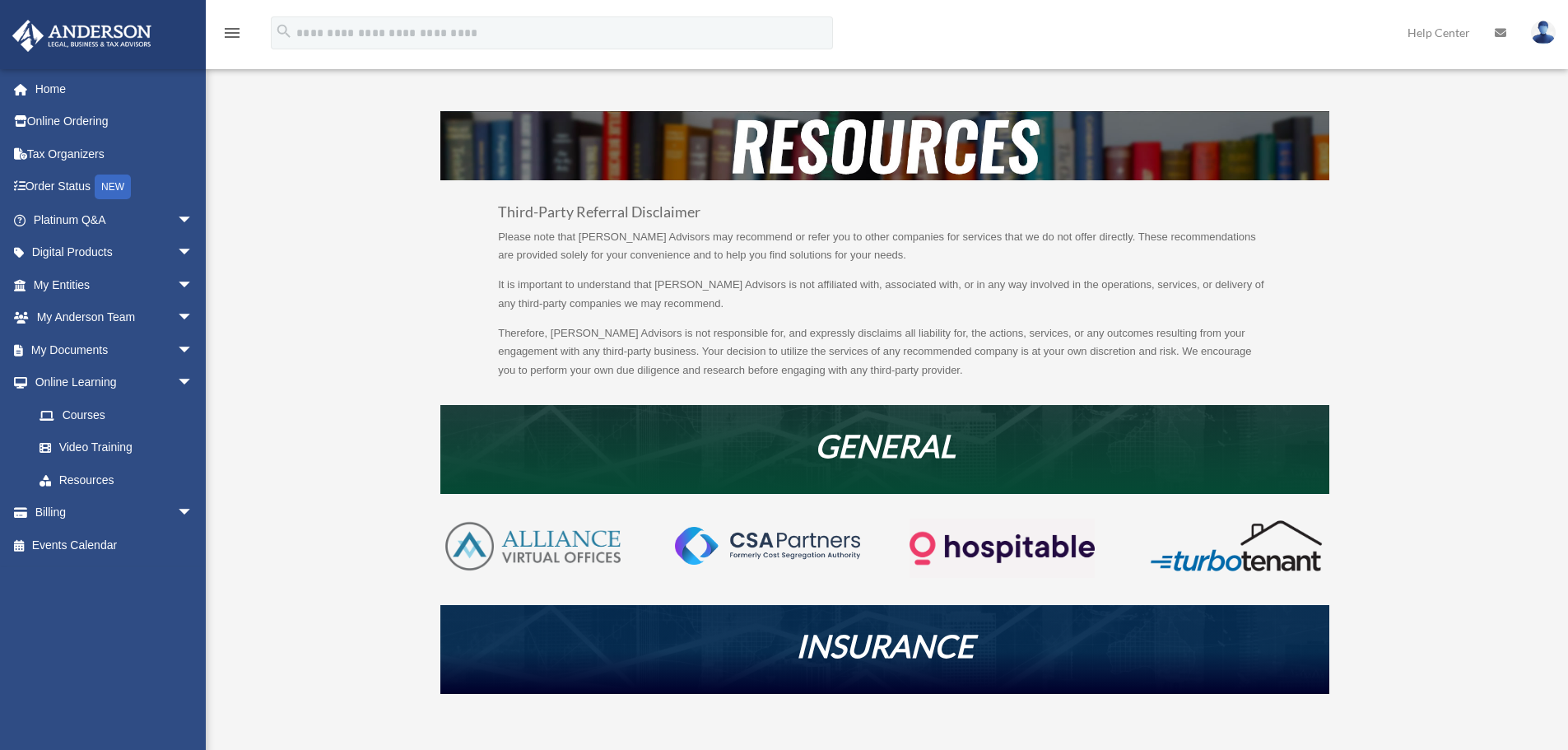
click at [292, 329] on div "Third-Party Referral Disclaimer Please note that [PERSON_NAME] Advisors may rec…" at bounding box center [885, 760] width 1231 height 1297
click at [48, 81] on link "Home" at bounding box center [115, 88] width 207 height 33
